Goal: Use online tool/utility: Utilize a website feature to perform a specific function

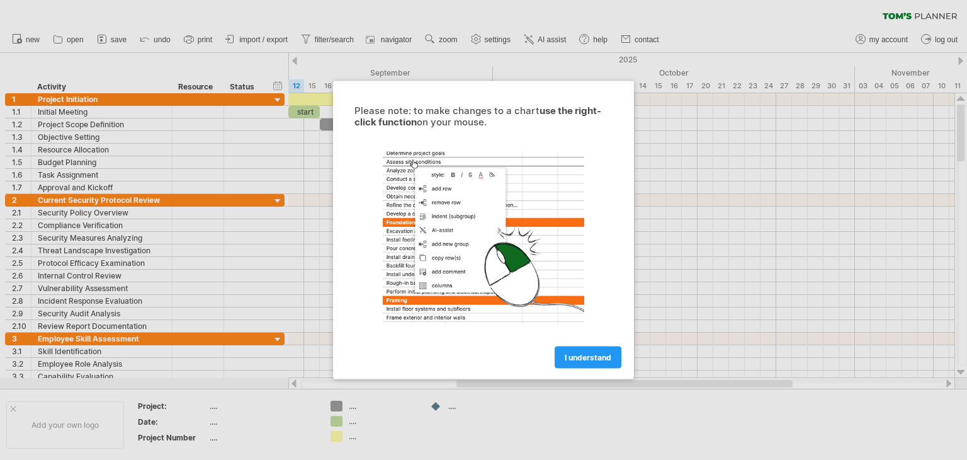
click at [589, 358] on span "I understand" at bounding box center [588, 357] width 47 height 9
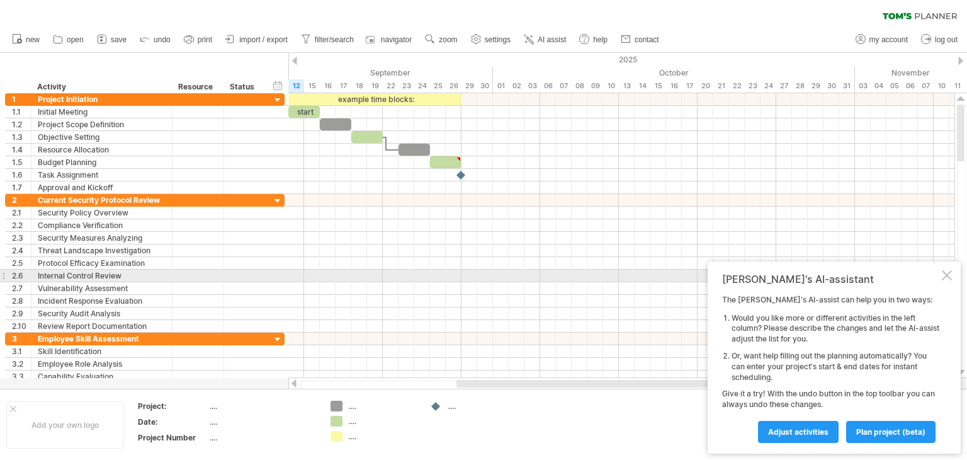
click at [947, 276] on div at bounding box center [947, 275] width 10 height 10
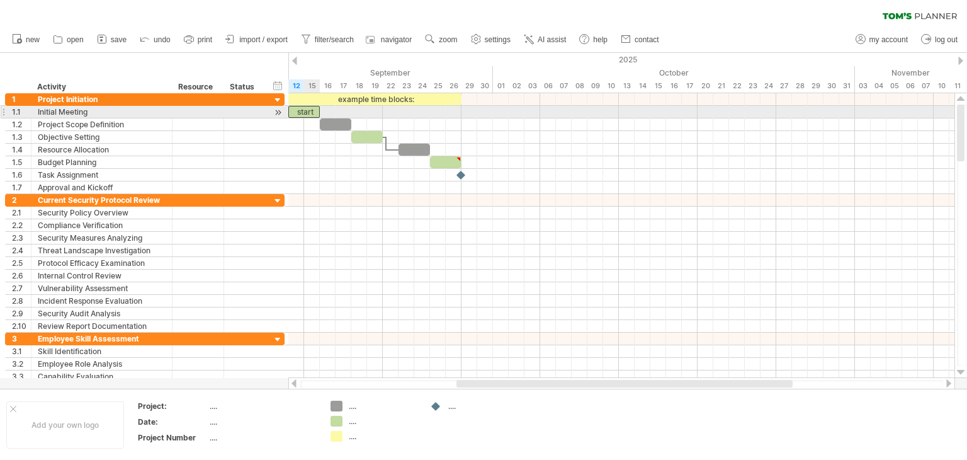
click at [310, 111] on div "start" at bounding box center [303, 112] width 31 height 12
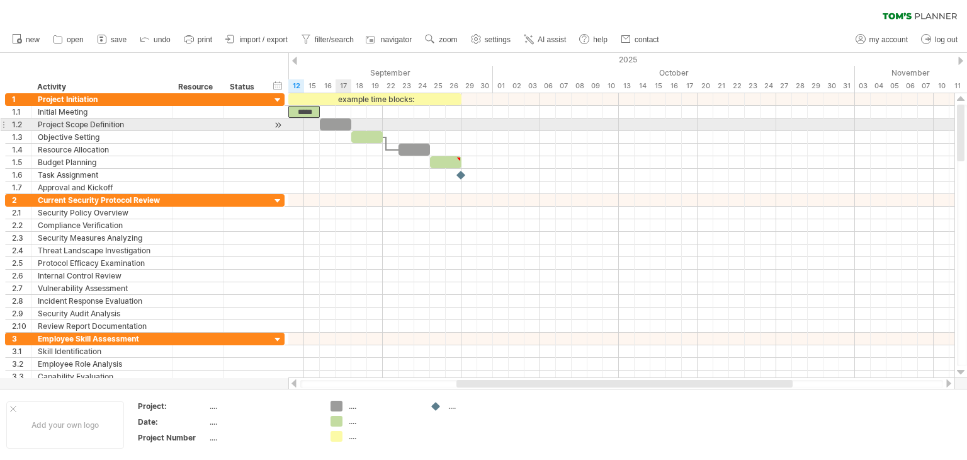
click at [341, 125] on div at bounding box center [335, 124] width 31 height 12
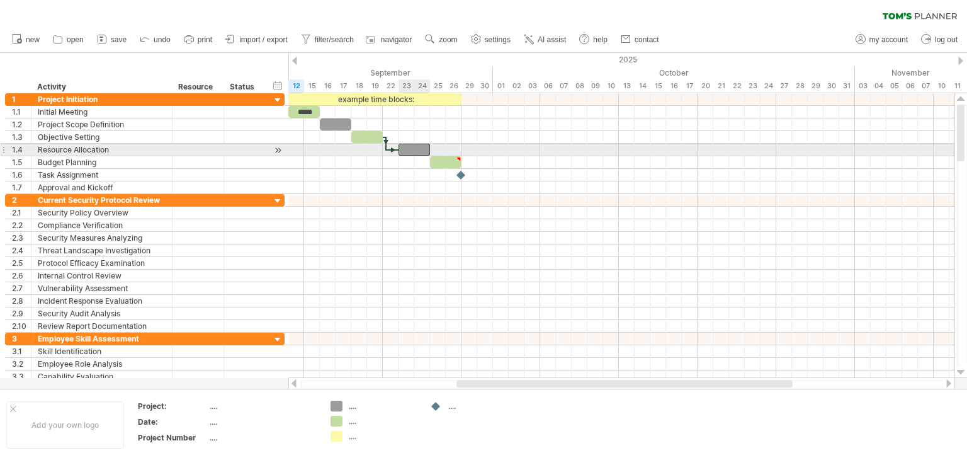
click at [418, 146] on div at bounding box center [414, 150] width 31 height 12
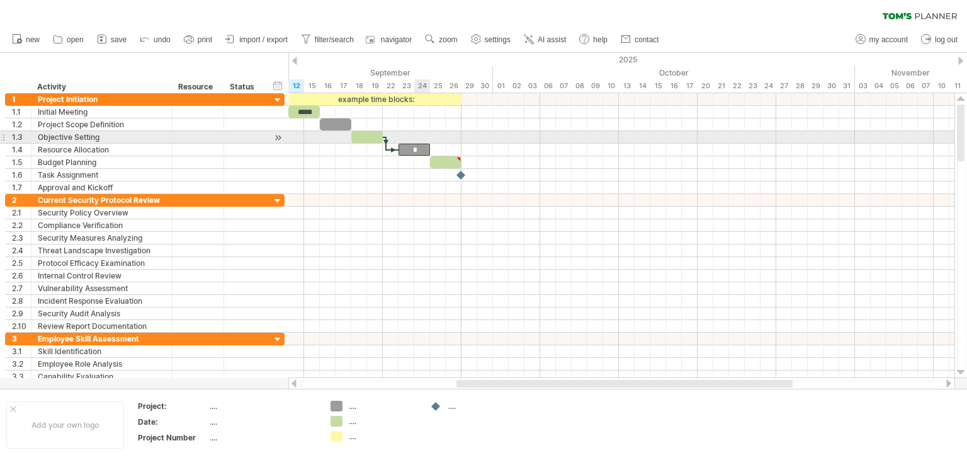
click at [423, 167] on div at bounding box center [621, 162] width 666 height 13
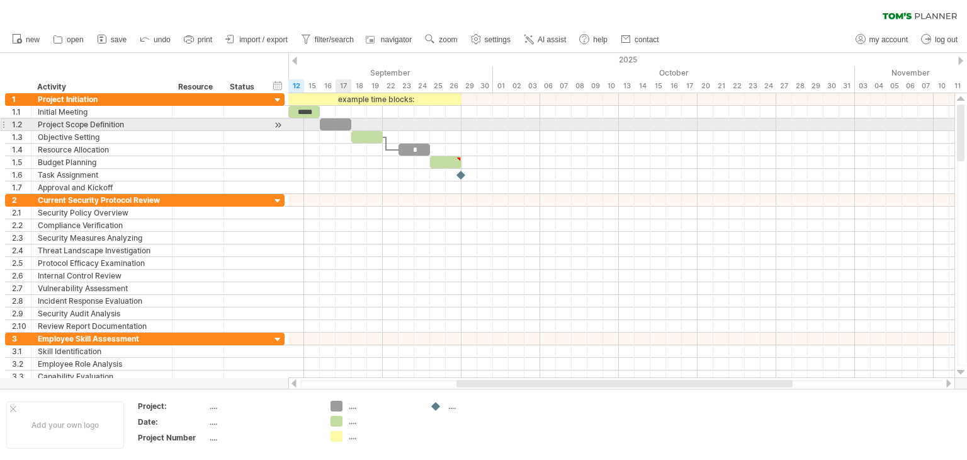
click at [336, 122] on div at bounding box center [335, 124] width 31 height 12
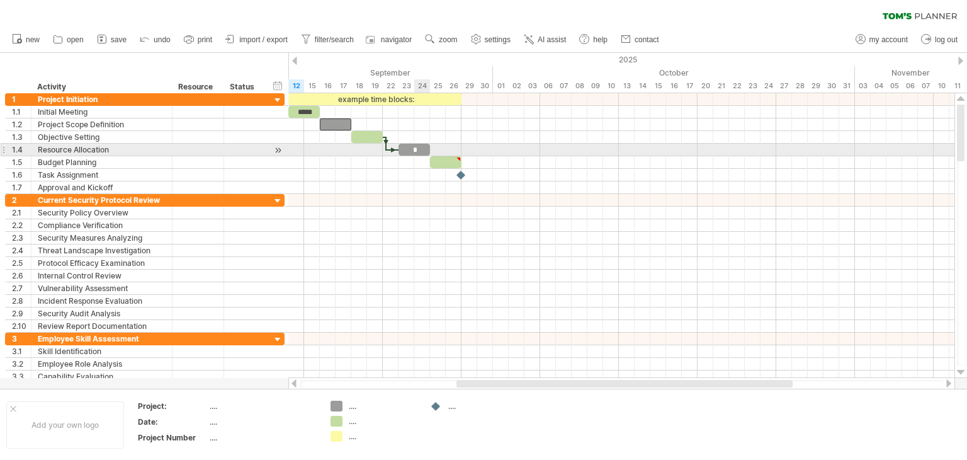
click at [421, 147] on div "*" at bounding box center [414, 150] width 31 height 12
